Goal: Information Seeking & Learning: Learn about a topic

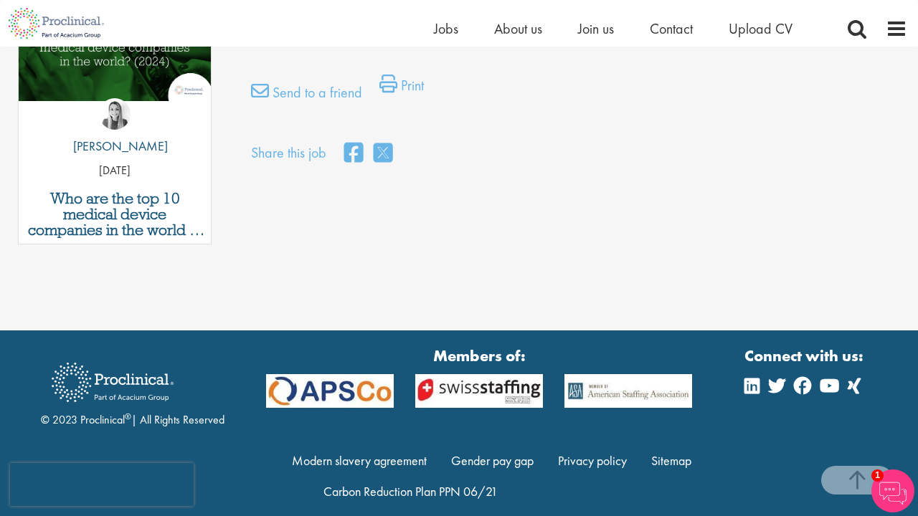
scroll to position [797, 0]
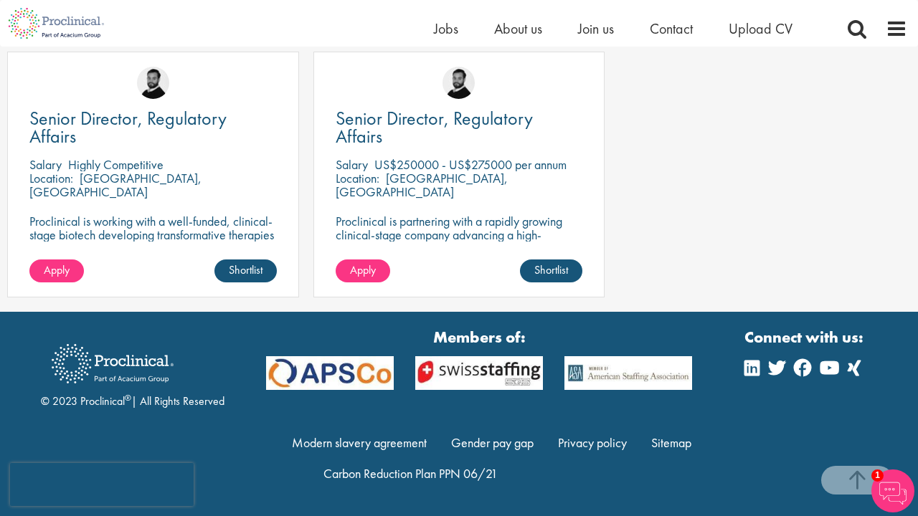
scroll to position [1341, 0]
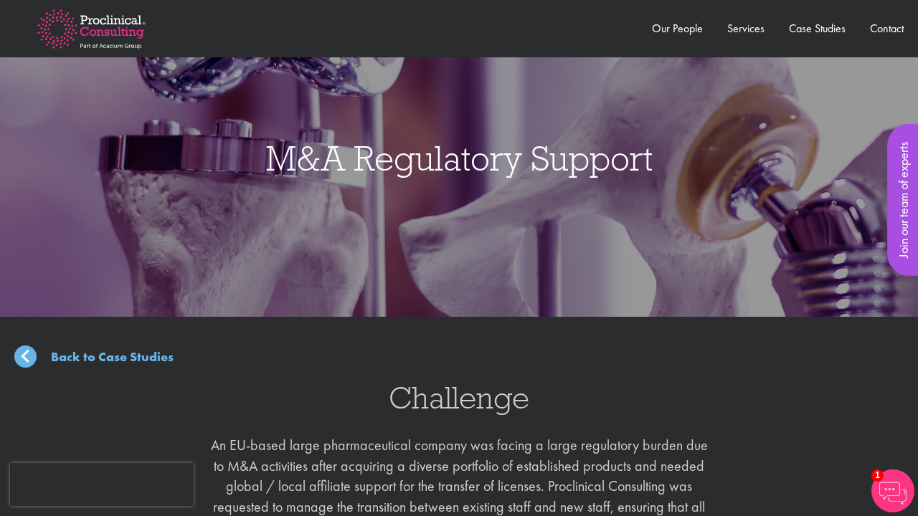
scroll to position [1076, 0]
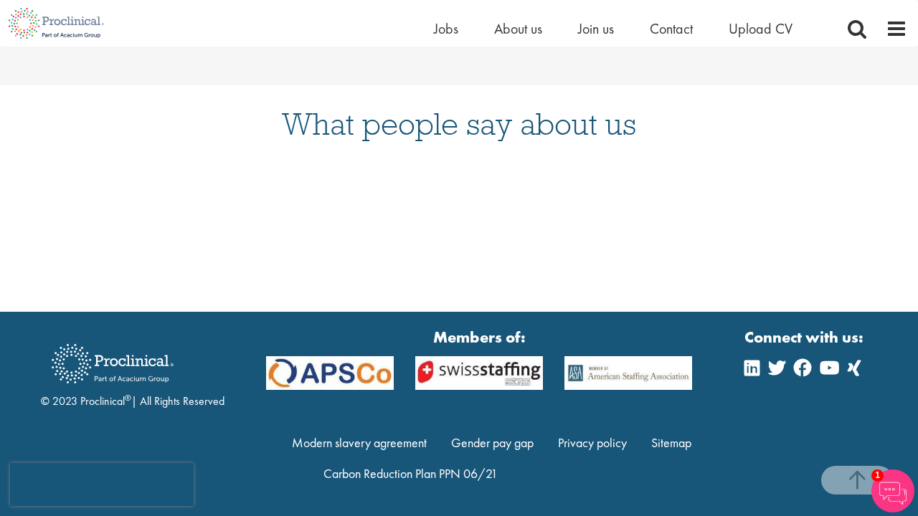
scroll to position [1106, 0]
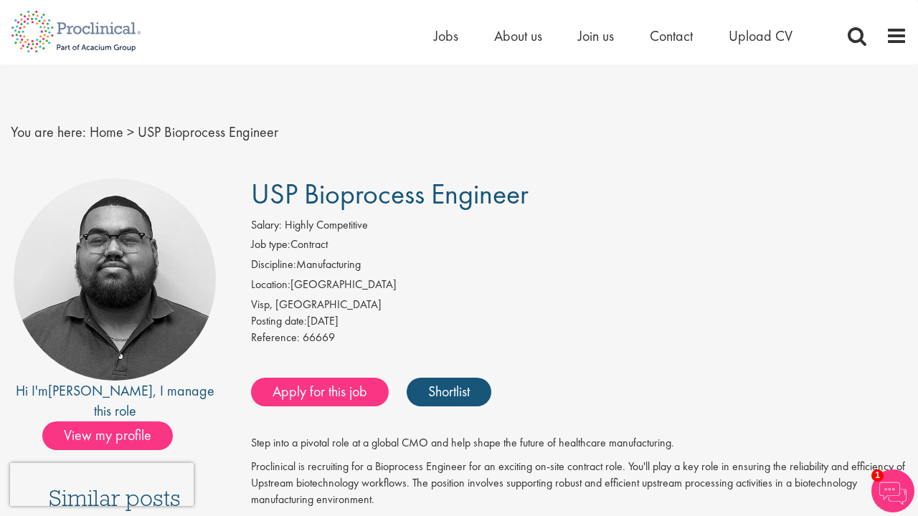
scroll to position [1747, 0]
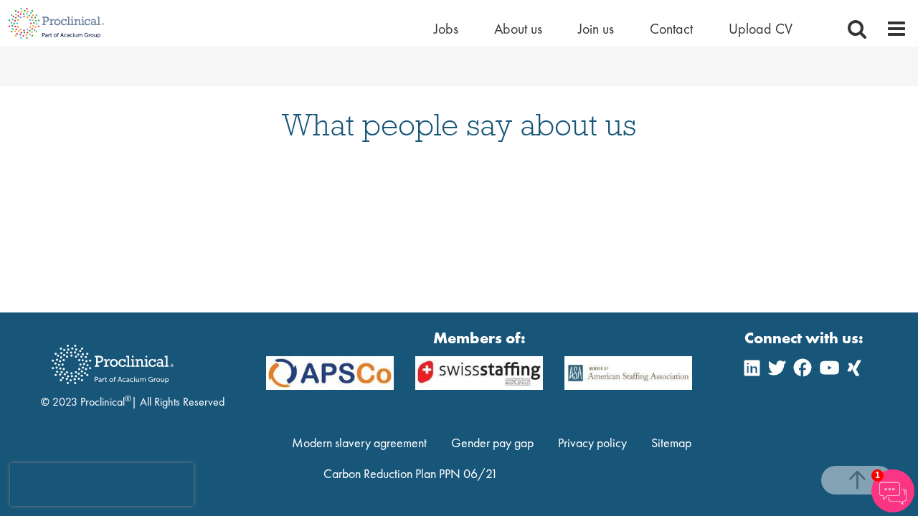
scroll to position [543, 0]
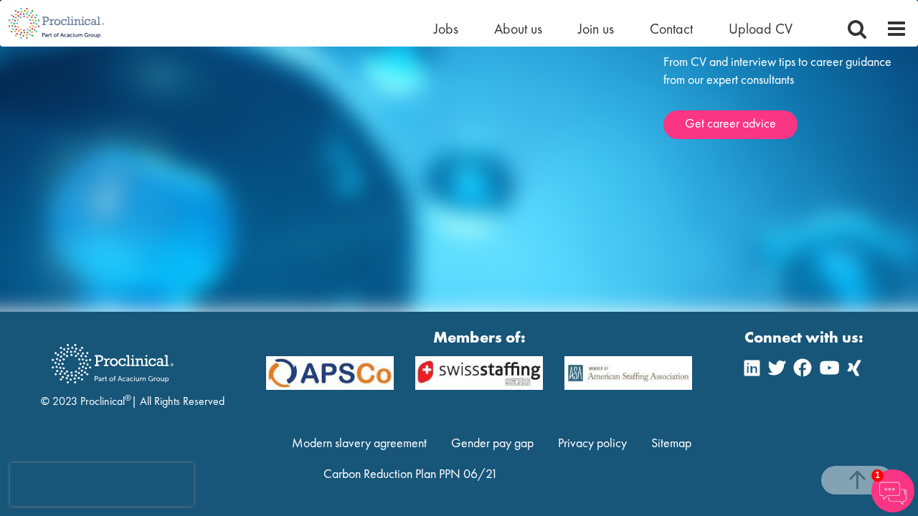
scroll to position [3628, 0]
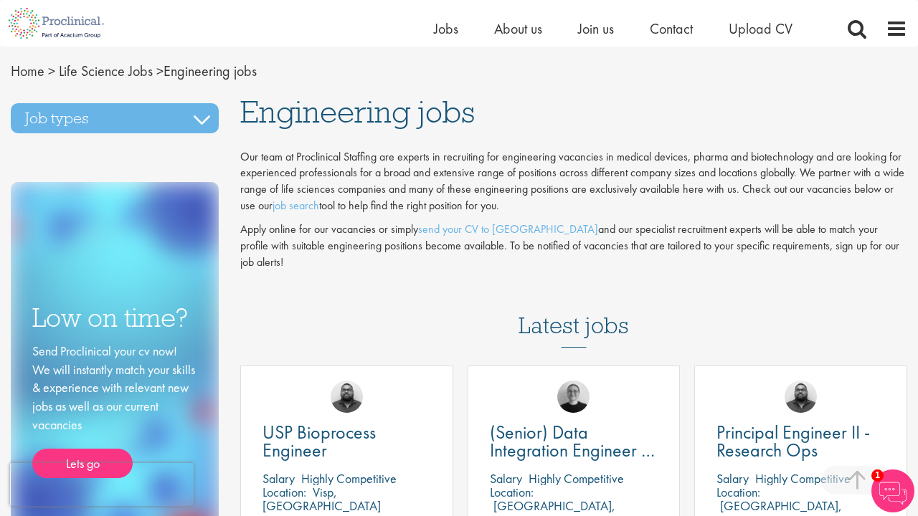
scroll to position [2747, 0]
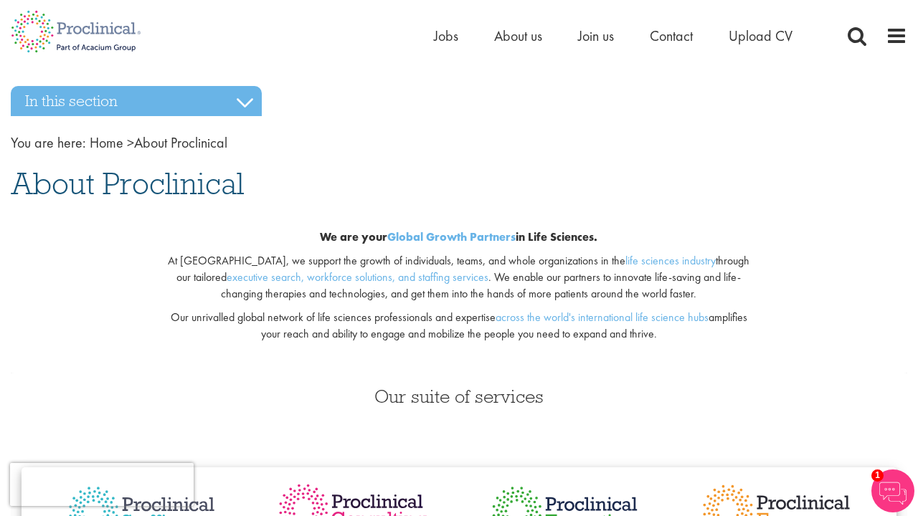
scroll to position [5526, 0]
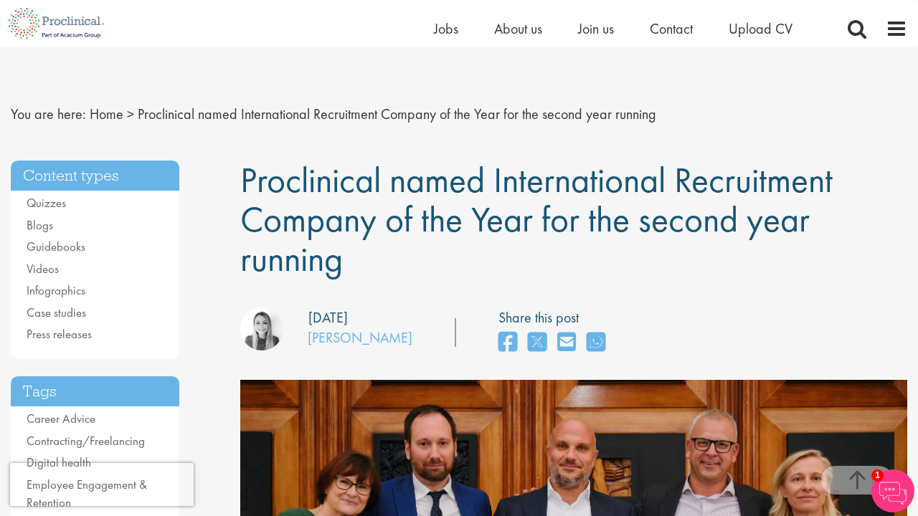
scroll to position [3149, 0]
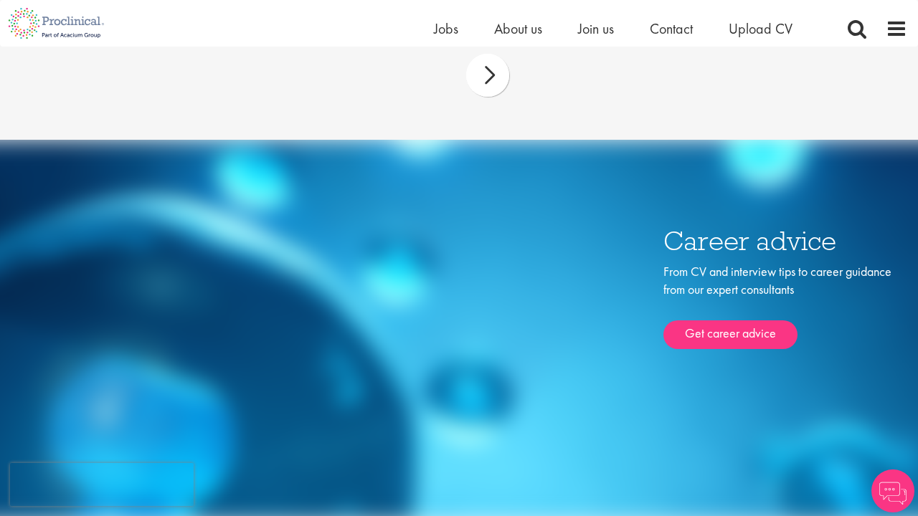
scroll to position [2352, 0]
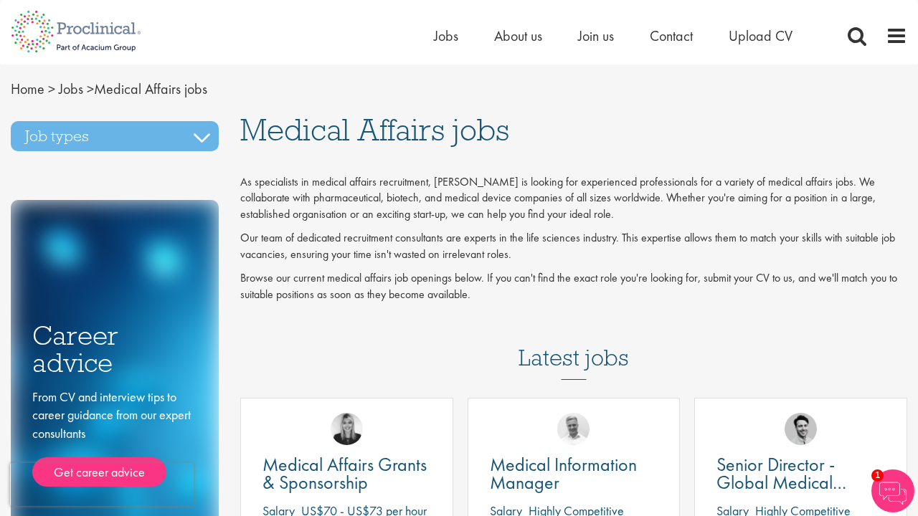
scroll to position [2083, 0]
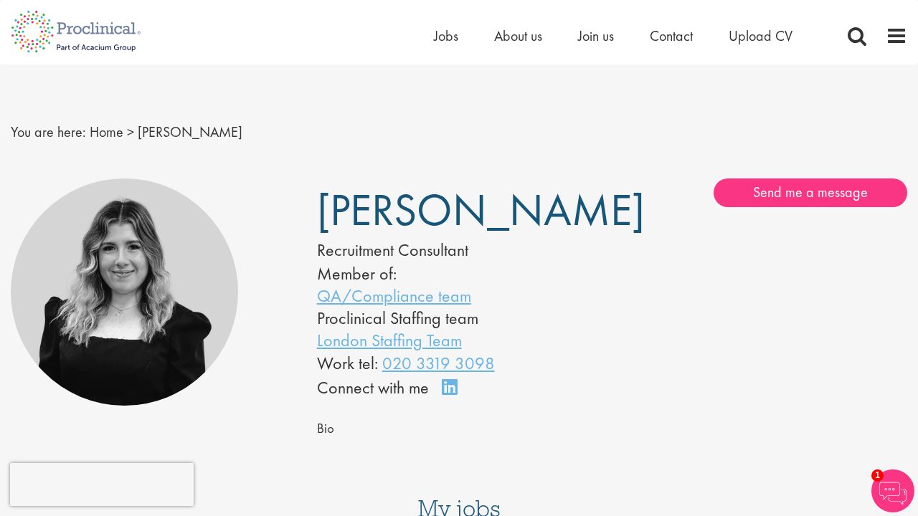
scroll to position [1063, 0]
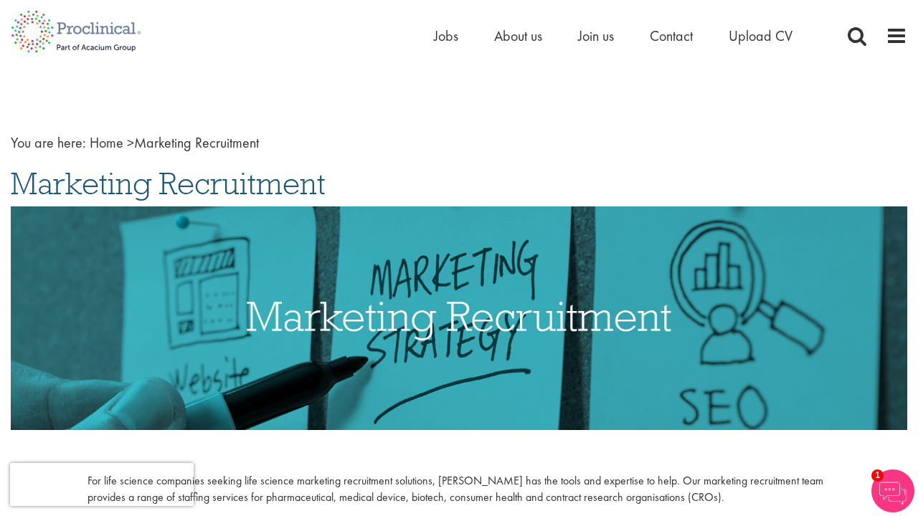
scroll to position [2473, 0]
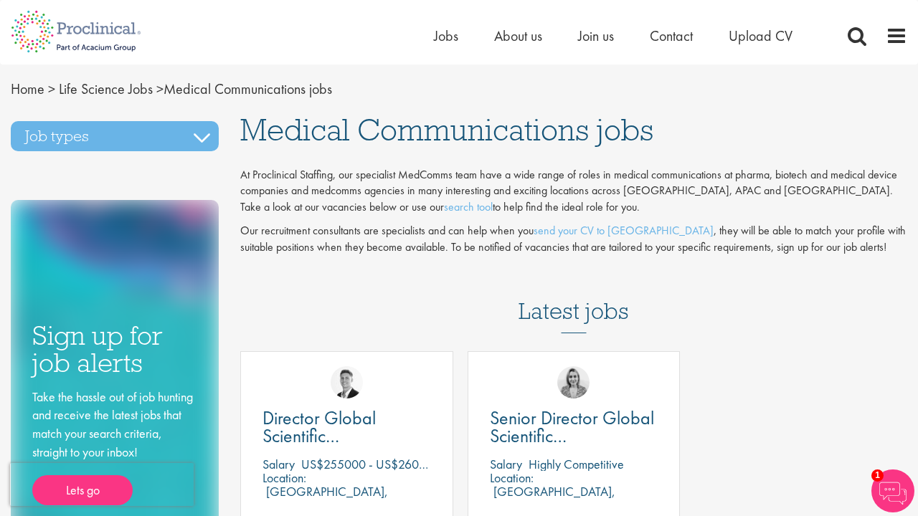
scroll to position [1518, 0]
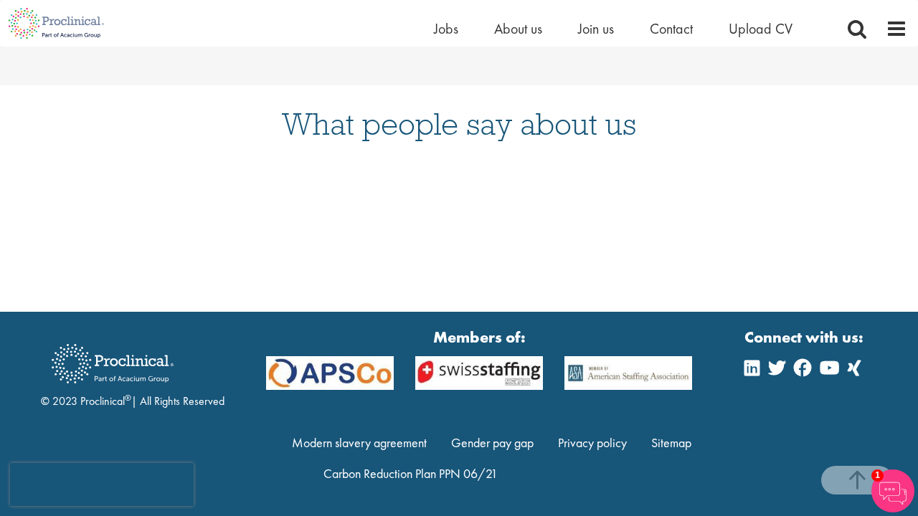
scroll to position [959, 0]
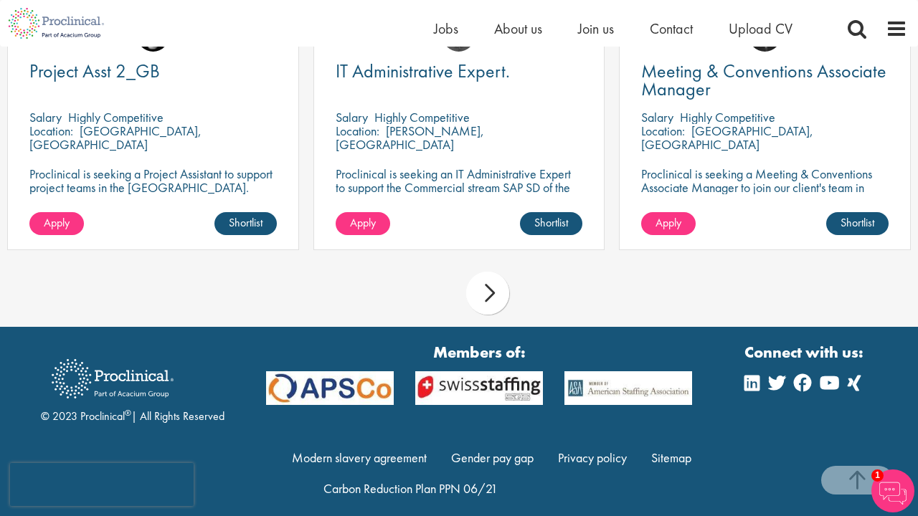
scroll to position [1250, 0]
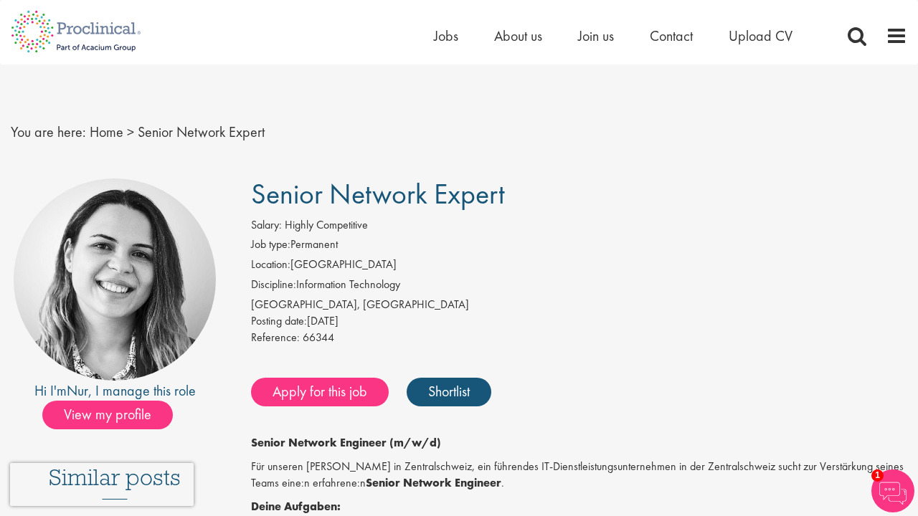
scroll to position [2633, 0]
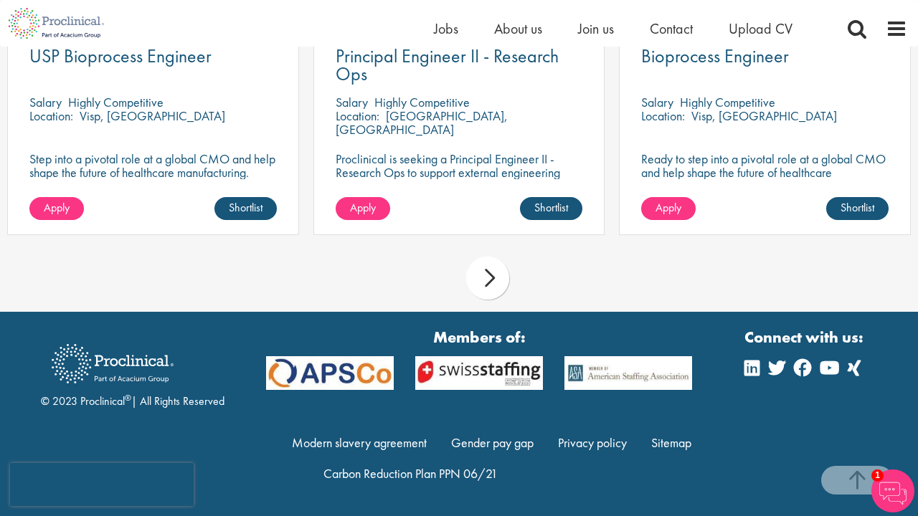
scroll to position [1660, 0]
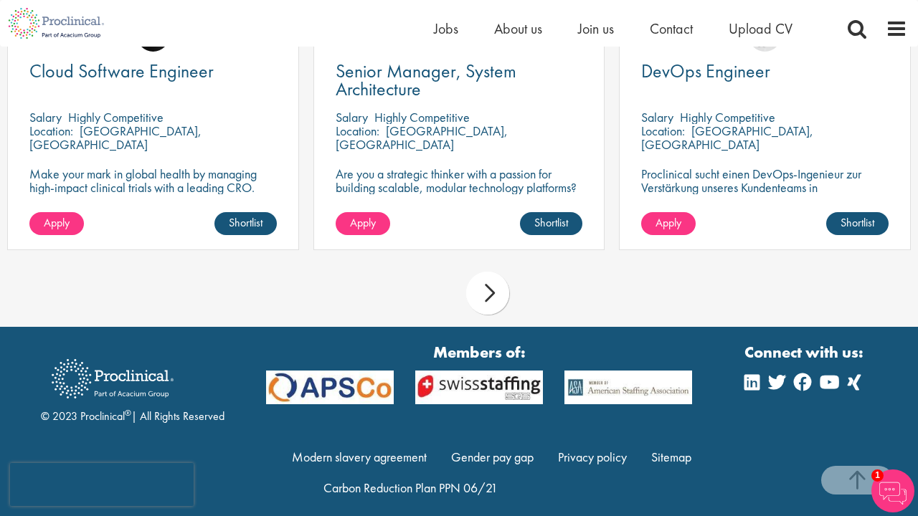
scroll to position [1403, 0]
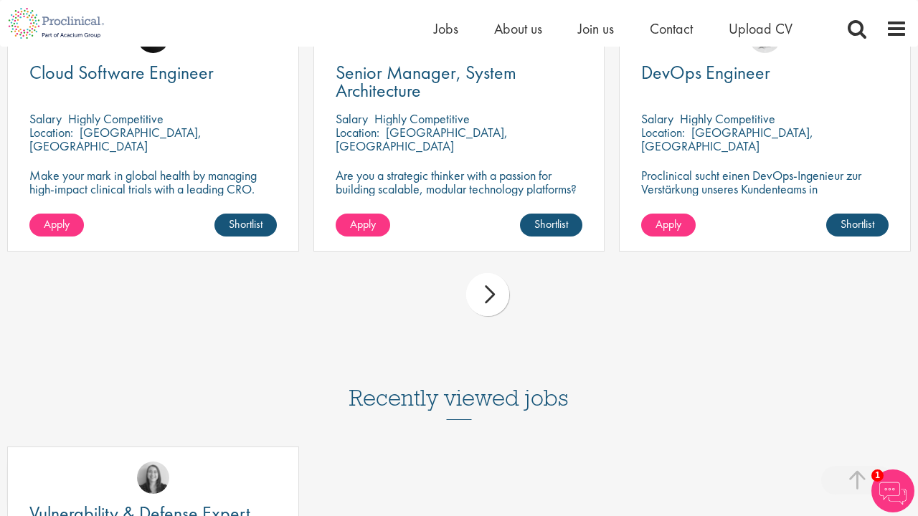
scroll to position [1403, 0]
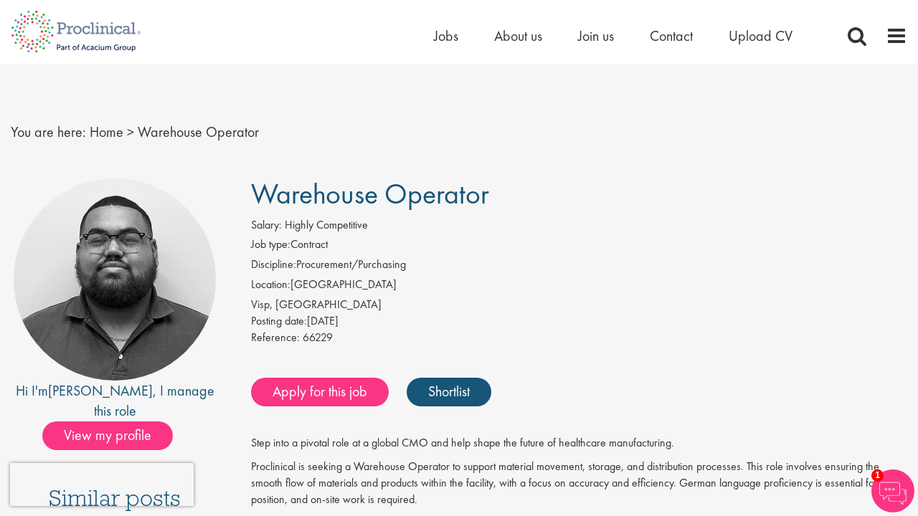
scroll to position [1164, 0]
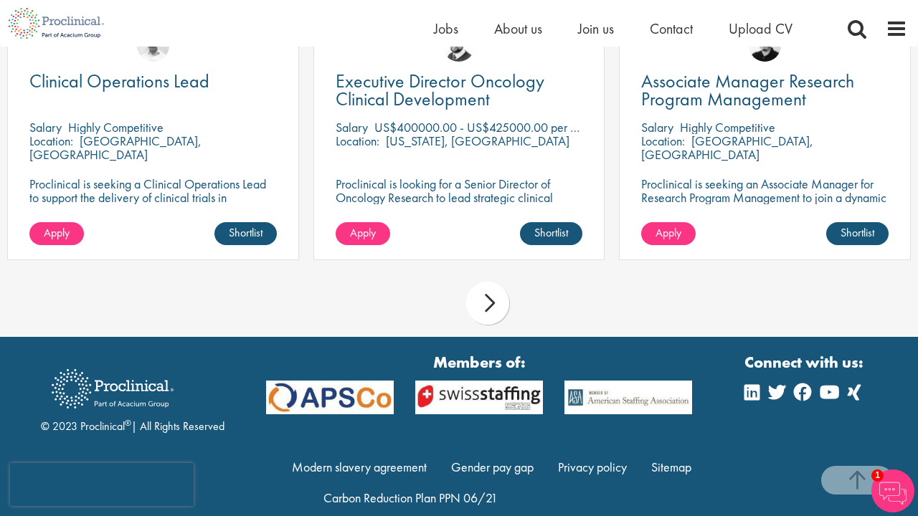
scroll to position [1478, 0]
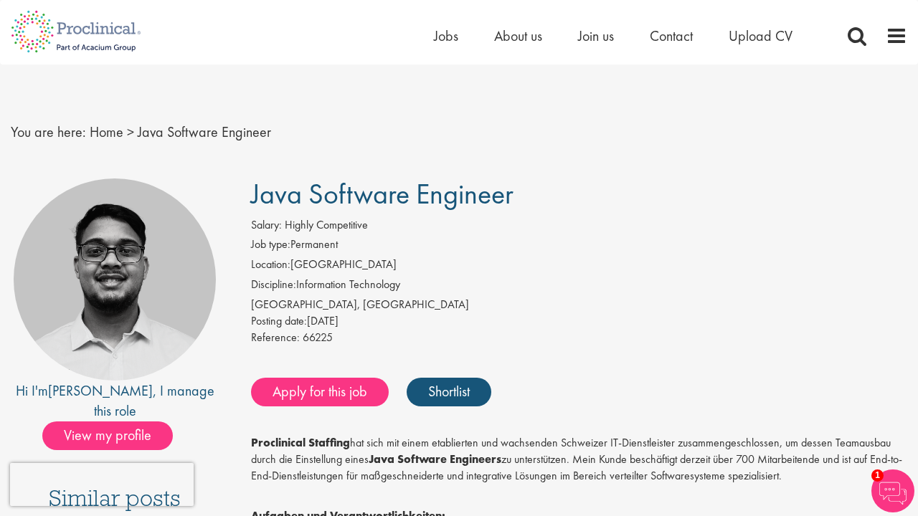
scroll to position [2538, 0]
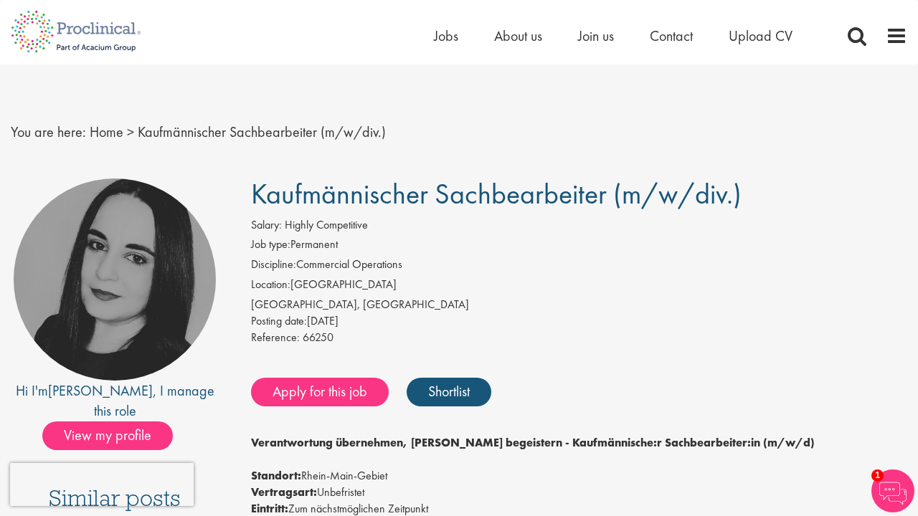
scroll to position [1772, 0]
